Goal: Transaction & Acquisition: Purchase product/service

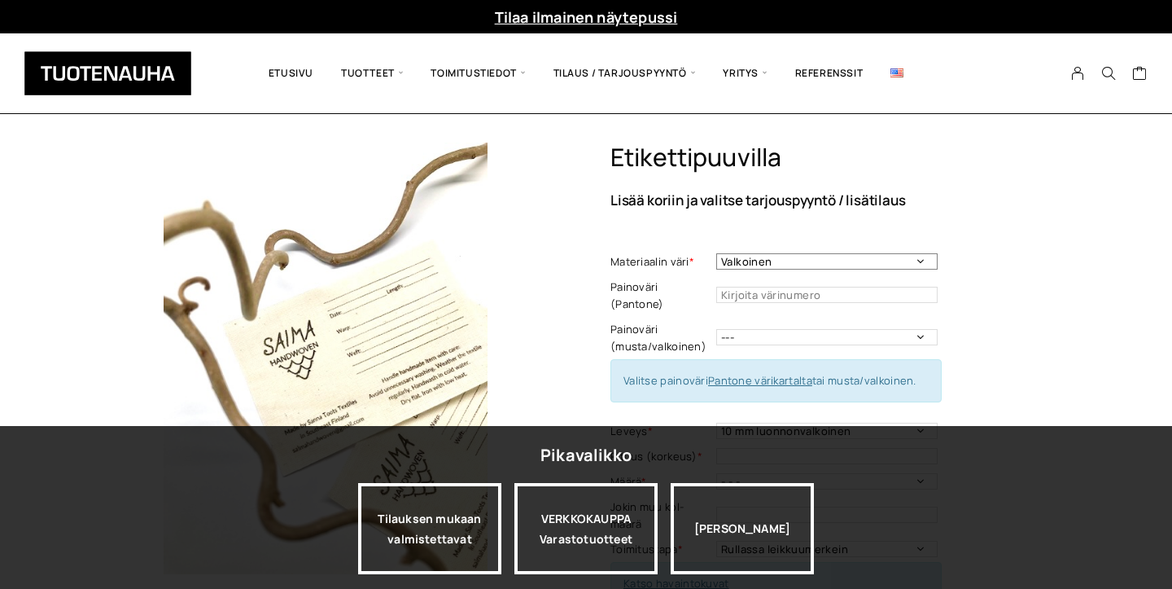
select select "Luonnonvalkoinen"
drag, startPoint x: 708, startPoint y: 268, endPoint x: 633, endPoint y: 248, distance: 76.6
click at [633, 250] on td "Materiaalin väri *" at bounding box center [664, 261] width 106 height 25
click at [633, 249] on td "Materiaalin väri *" at bounding box center [664, 261] width 106 height 25
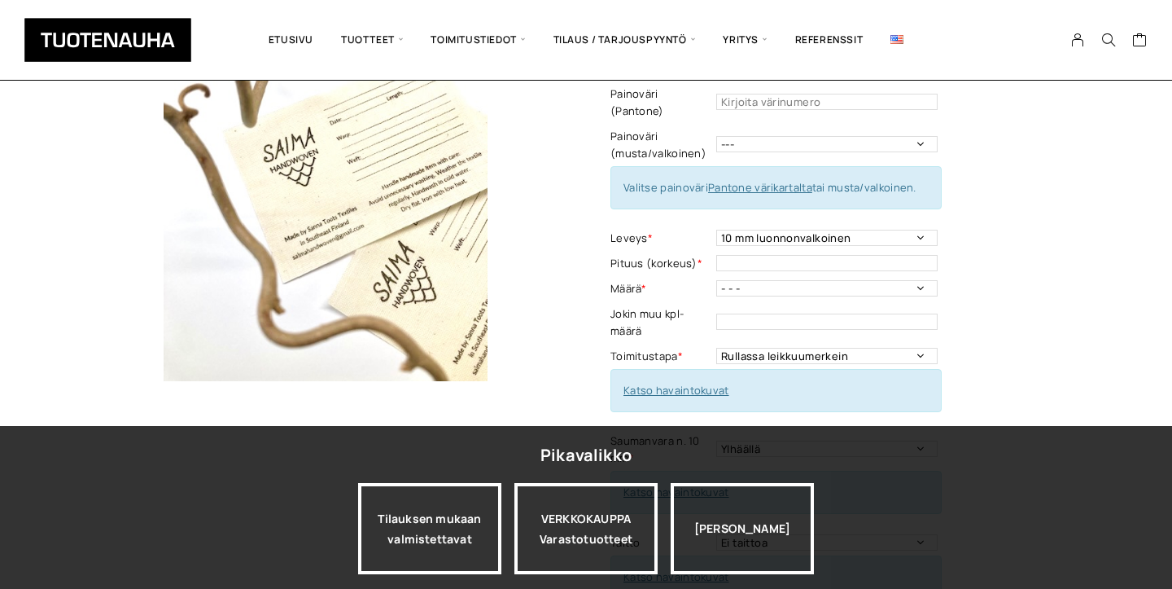
scroll to position [192, 0]
click at [432, 285] on img at bounding box center [326, 166] width 432 height 432
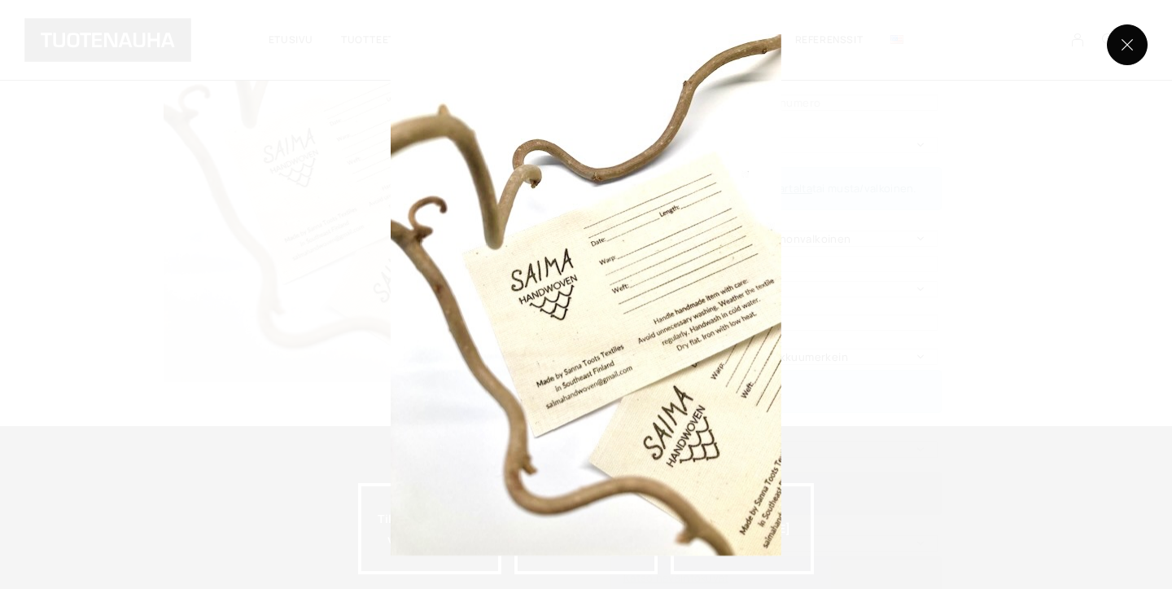
click at [1130, 45] on button at bounding box center [1127, 44] width 41 height 41
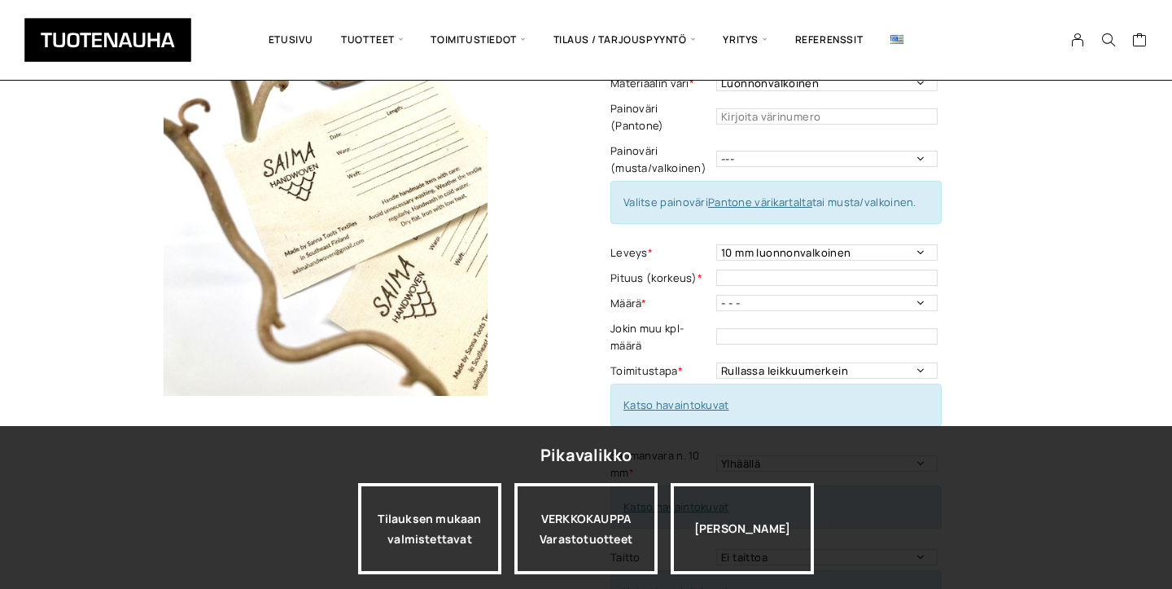
scroll to position [204, 0]
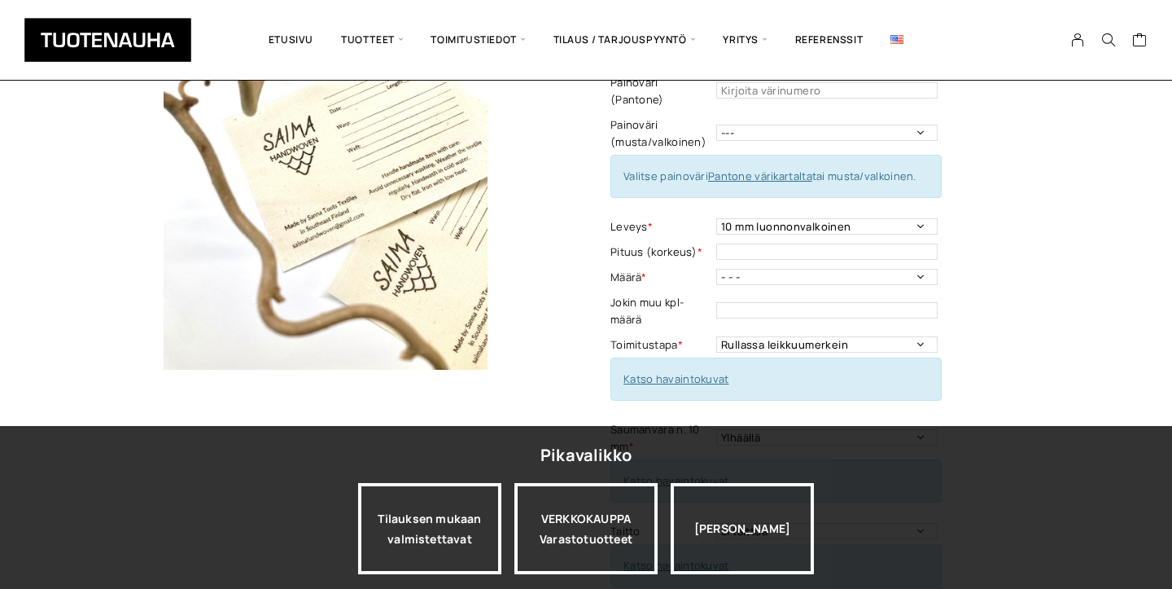
click at [395, 227] on img at bounding box center [326, 154] width 432 height 432
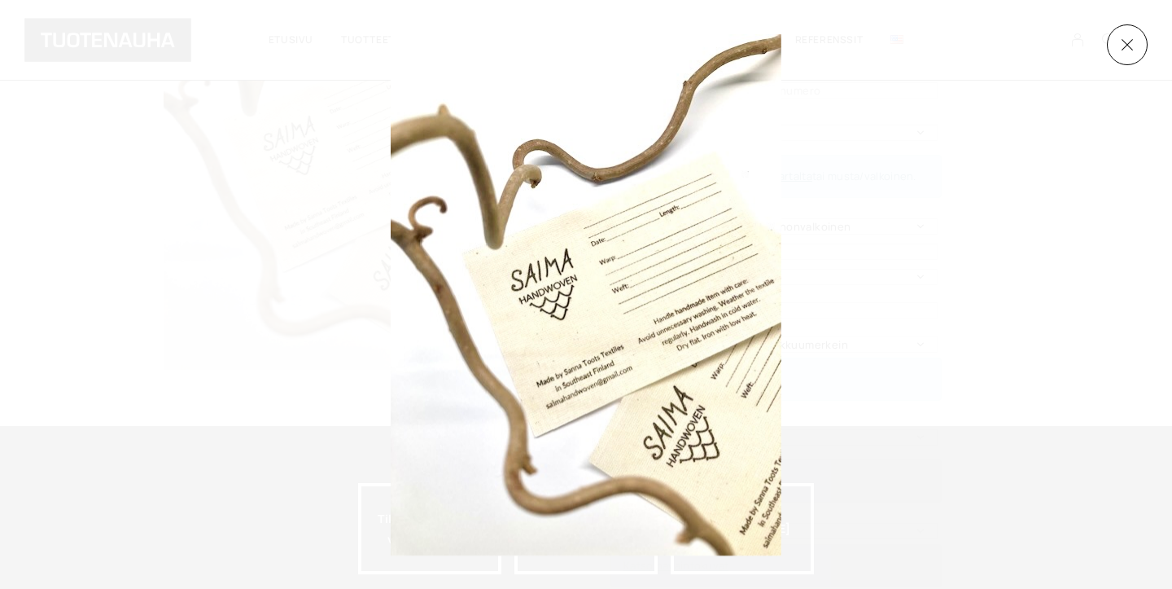
click at [563, 338] on img at bounding box center [586, 294] width 391 height 521
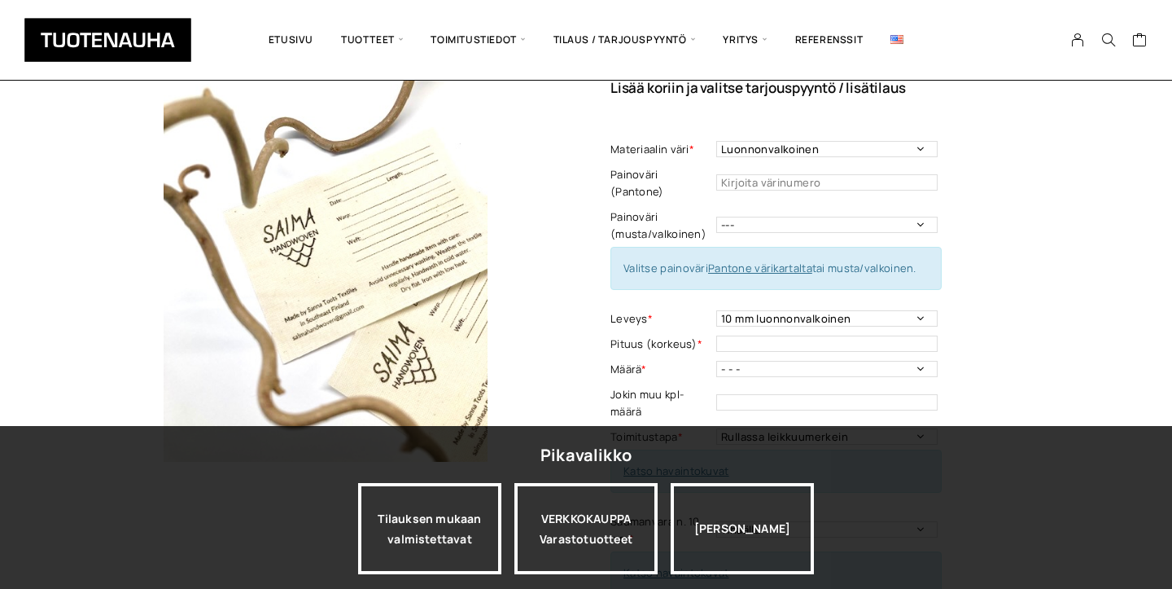
scroll to position [116, 0]
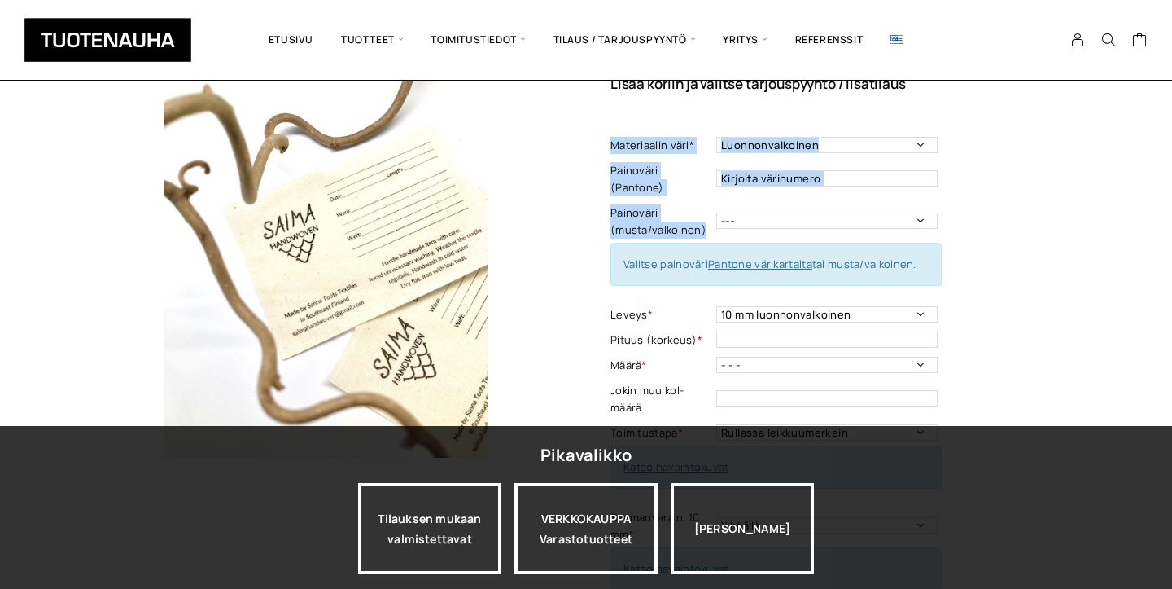
drag, startPoint x: 606, startPoint y: 112, endPoint x: 712, endPoint y: 205, distance: 141.9
click at [712, 207] on div "Etikettipuuvilla Lisää koriin ja valitse tarjouspyyntö / lisätilaus Materiaalin…" at bounding box center [586, 523] width 953 height 995
click at [712, 205] on td "Painoväri (musta/valkoinen)" at bounding box center [664, 221] width 106 height 42
drag, startPoint x: 712, startPoint y: 216, endPoint x: 605, endPoint y: 106, distance: 153.2
click at [615, 112] on div "Etikettipuuvilla Lisää koriin ja valitse tarjouspyyntö / lisätilaus Materiaalin…" at bounding box center [837, 527] width 452 height 1003
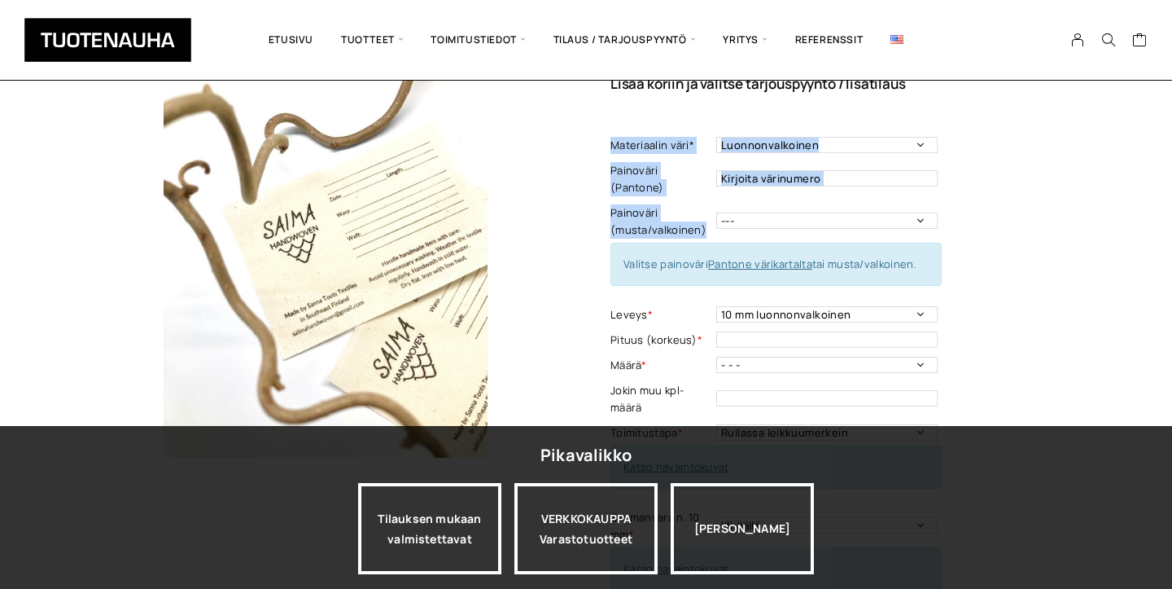
click at [605, 106] on div "Etikettipuuvilla Lisää koriin ja valitse tarjouspyyntö / lisätilaus Materiaalin…" at bounding box center [586, 523] width 953 height 995
drag, startPoint x: 605, startPoint y: 106, endPoint x: 725, endPoint y: 212, distance: 160.4
click at [725, 212] on div "Etikettipuuvilla Lisää koriin ja valitse tarjouspyyntö / lisätilaus Materiaalin…" at bounding box center [586, 523] width 953 height 995
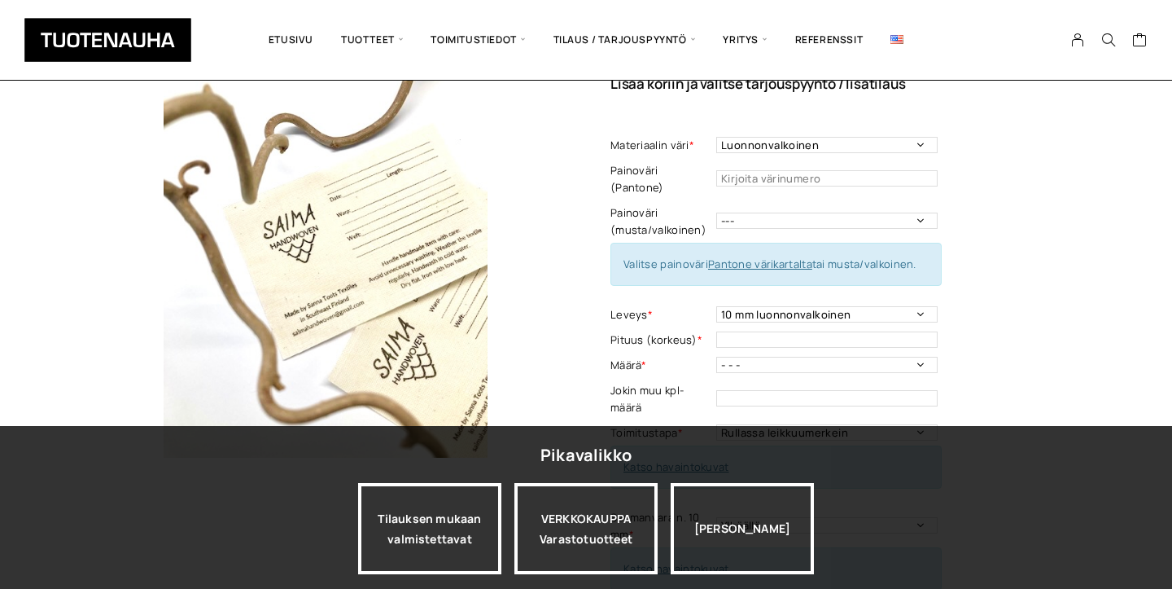
click at [643, 107] on div "Etikettipuuvilla Lisää koriin ja valitse tarjouspyyntö / lisätilaus Materiaalin…" at bounding box center [837, 527] width 452 height 1003
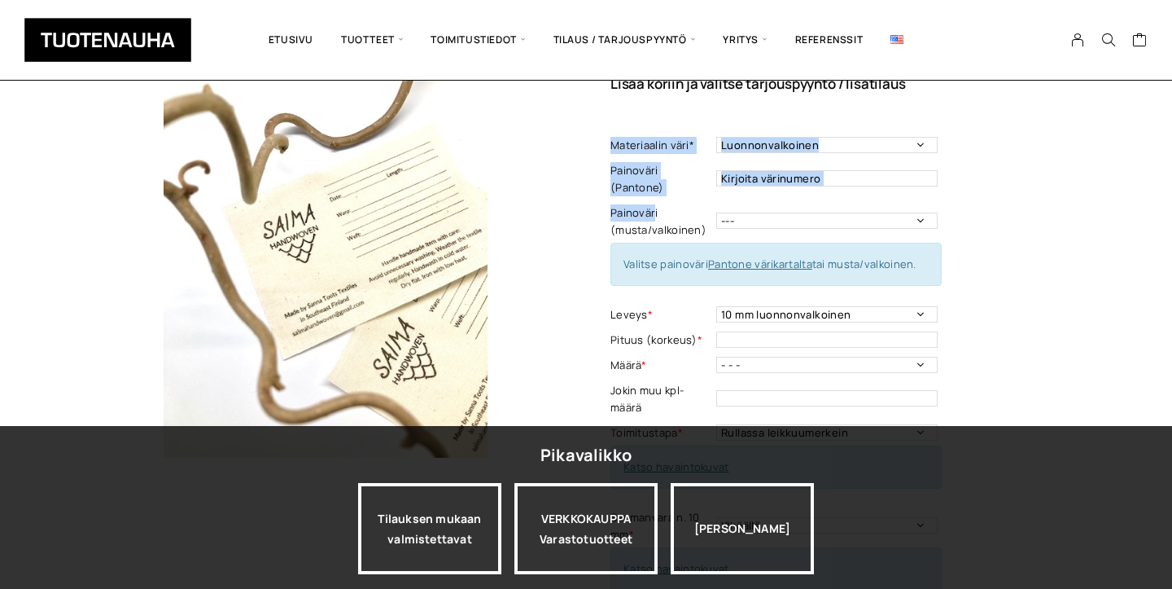
drag, startPoint x: 643, startPoint y: 107, endPoint x: 651, endPoint y: 189, distance: 81.7
click at [651, 189] on div "Etikettipuuvilla Lisää koriin ja valitse tarjouspyyntö / lisätilaus Materiaalin…" at bounding box center [837, 527] width 452 height 1003
click at [651, 204] on label "Painoväri (musta/valkoinen)" at bounding box center [662, 221] width 102 height 34
drag, startPoint x: 708, startPoint y: 221, endPoint x: 593, endPoint y: 138, distance: 142.8
click at [593, 139] on div "Etikettipuuvilla Lisää koriin ja valitse tarjouspyyntö / lisätilaus Materiaalin…" at bounding box center [586, 523] width 953 height 995
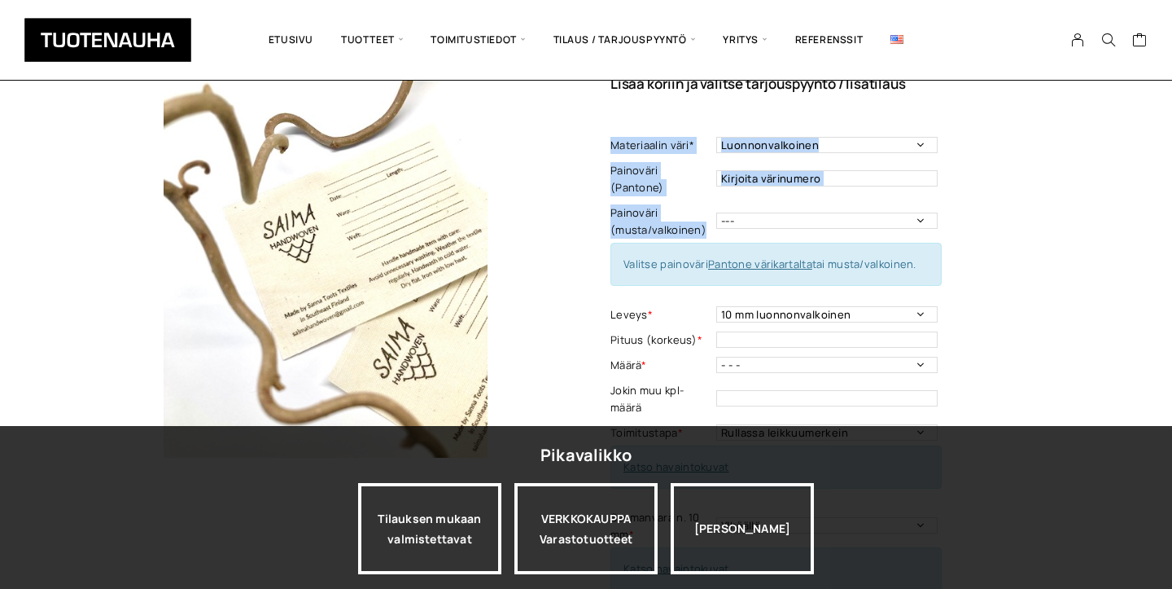
click at [593, 138] on div "Etikettipuuvilla Lisää koriin ja valitse tarjouspyyntö / lisätilaus Materiaalin…" at bounding box center [586, 523] width 953 height 995
drag, startPoint x: 644, startPoint y: 138, endPoint x: 643, endPoint y: 181, distance: 42.3
click at [644, 183] on div "Materiaalin väri * Luonnonvalkoinen Valkoinen Materiaalin väri - Pakollinen tie…" at bounding box center [776, 527] width 331 height 788
click at [643, 181] on td "Painoväri (Pantone)" at bounding box center [664, 179] width 106 height 42
drag, startPoint x: 678, startPoint y: 214, endPoint x: 634, endPoint y: 177, distance: 57.8
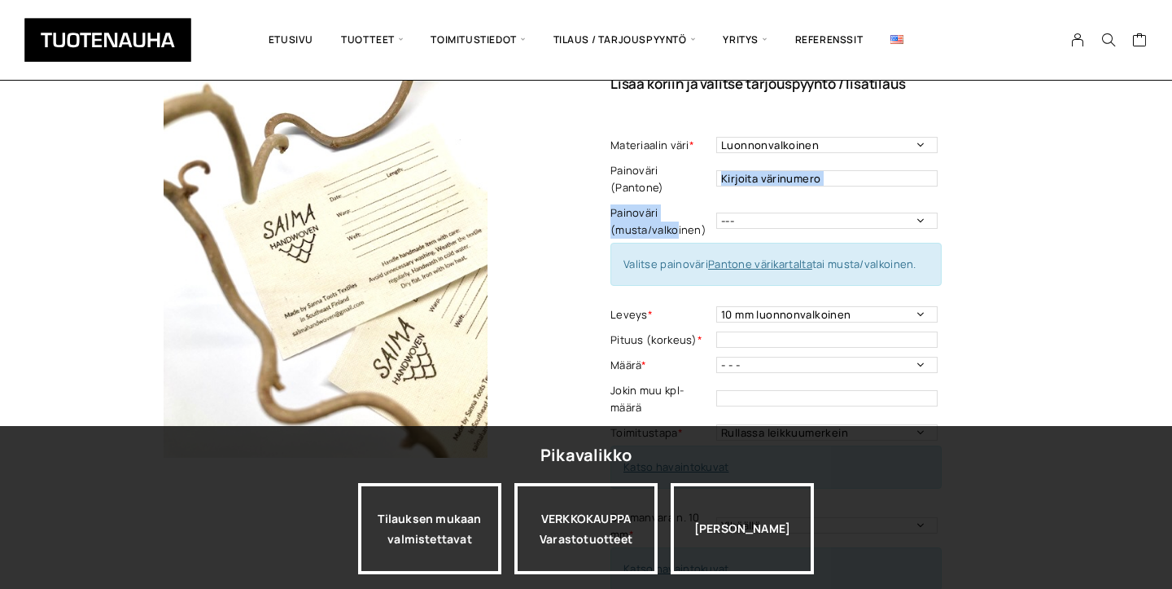
click at [635, 177] on div "Materiaalin väri * Luonnonvalkoinen Valkoinen Materiaalin väri - Pakollinen tie…" at bounding box center [776, 527] width 331 height 788
click at [634, 177] on label "Painoväri (Pantone)" at bounding box center [662, 179] width 102 height 34
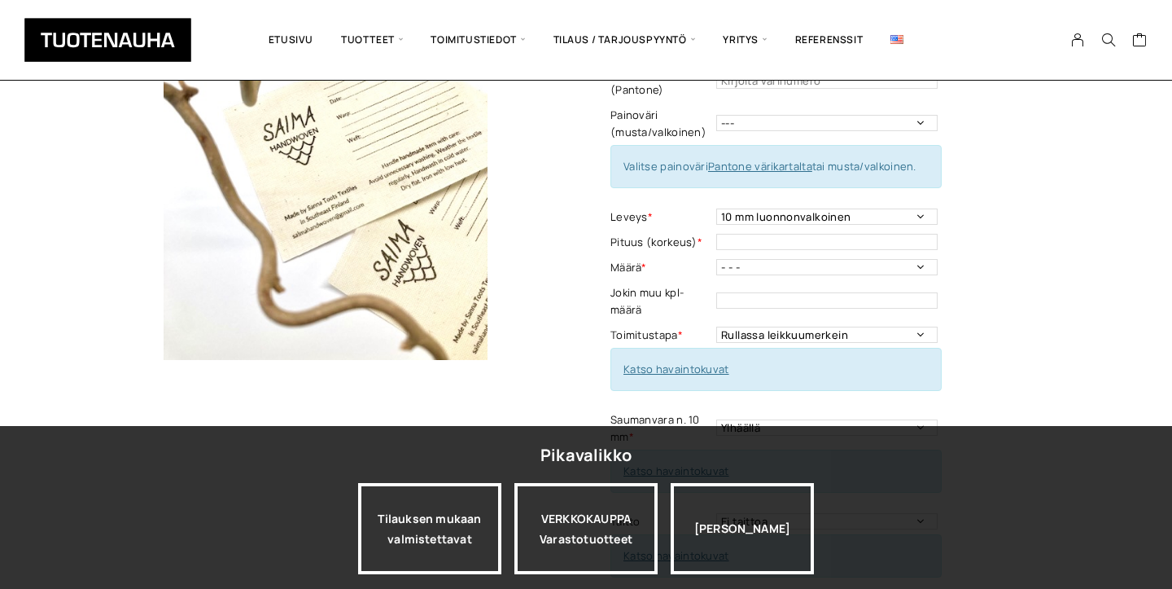
scroll to position [218, 0]
